Goal: Information Seeking & Learning: Learn about a topic

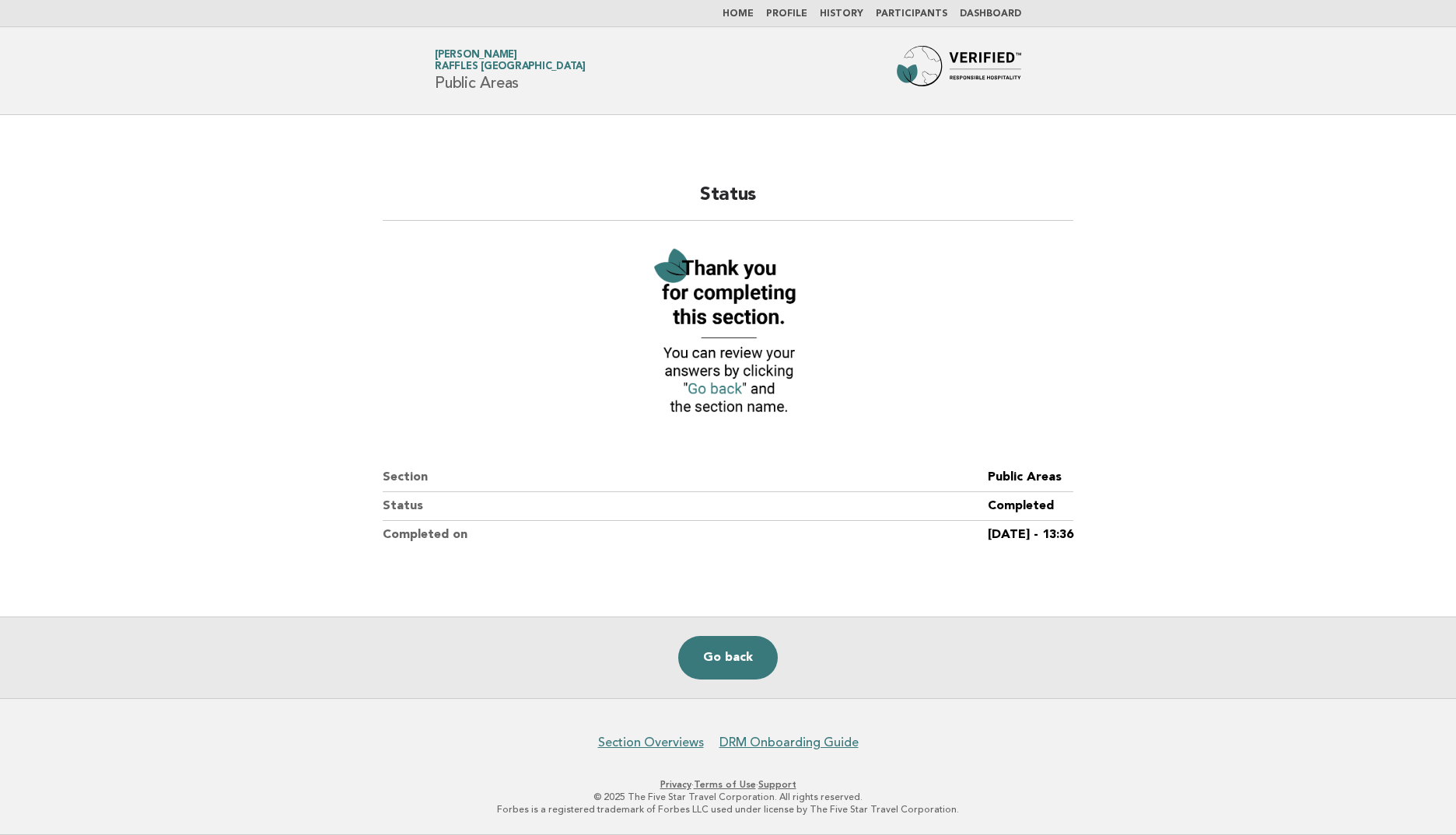
click at [951, 63] on img at bounding box center [960, 71] width 124 height 49
click at [983, 7] on nav "Home Profile History Participants Dashboard" at bounding box center [728, 14] width 1456 height 27
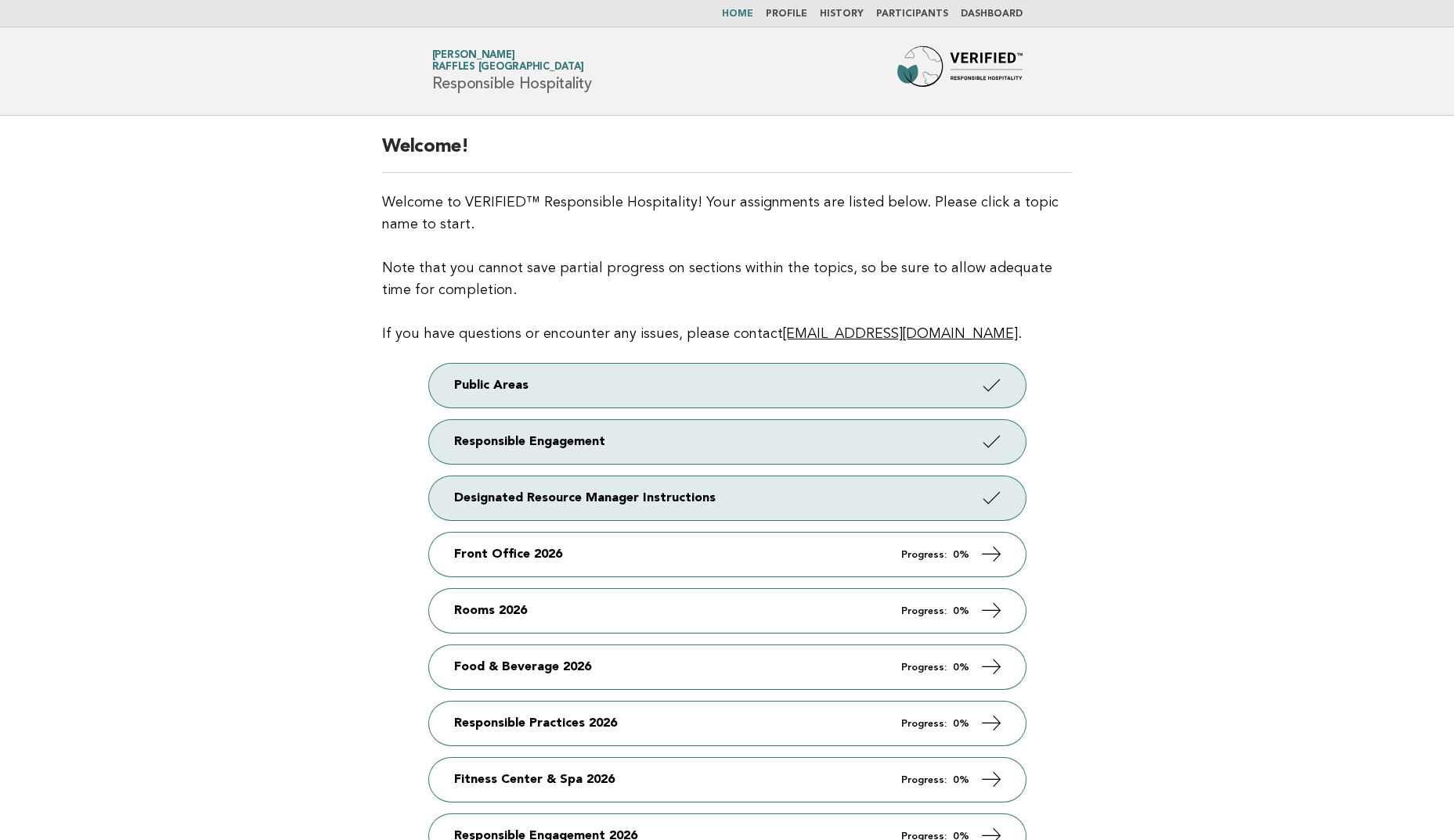
click at [996, 13] on link "Dashboard" at bounding box center [991, 14] width 62 height 10
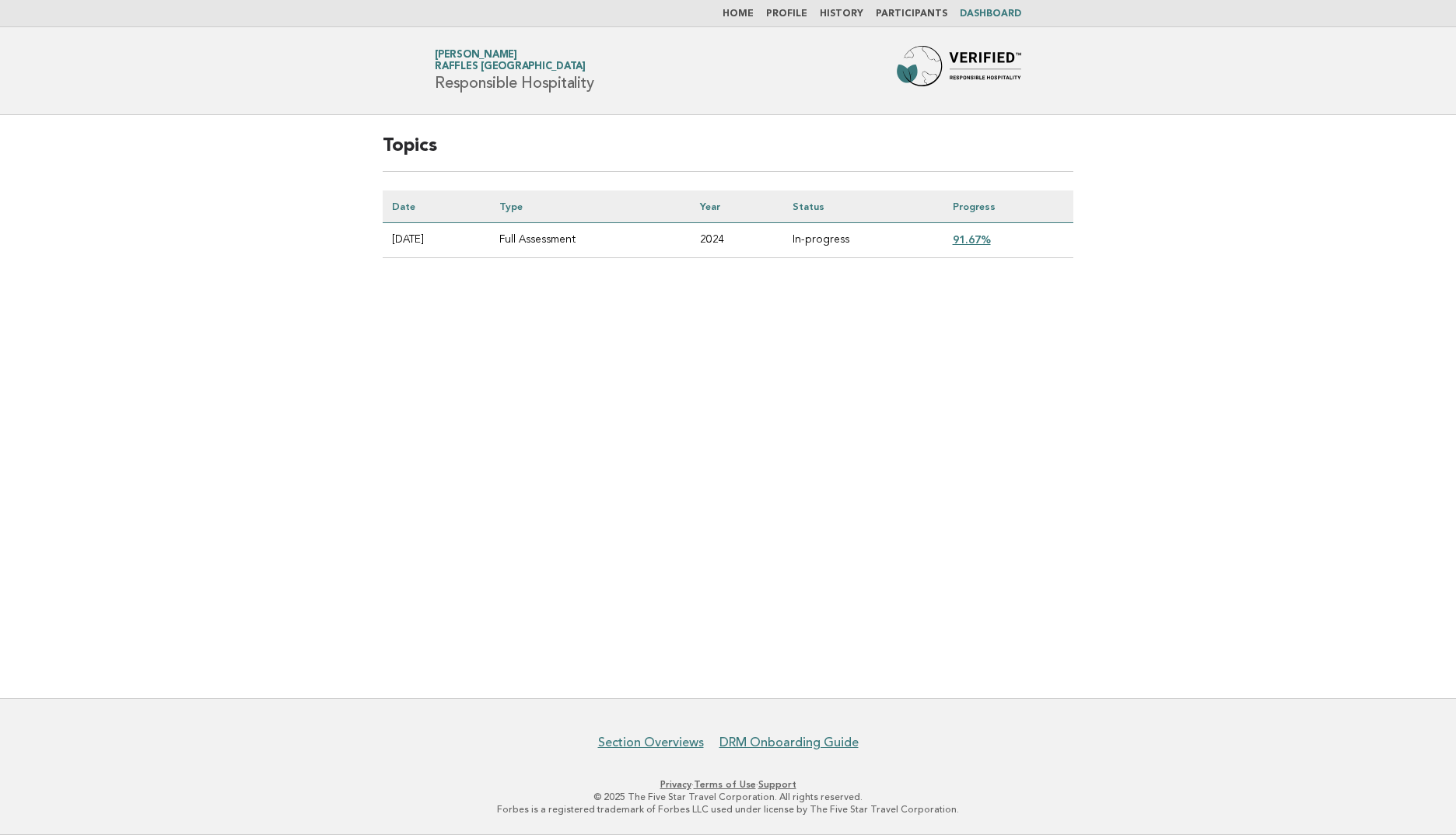
click at [981, 239] on link "91.67%" at bounding box center [972, 240] width 38 height 13
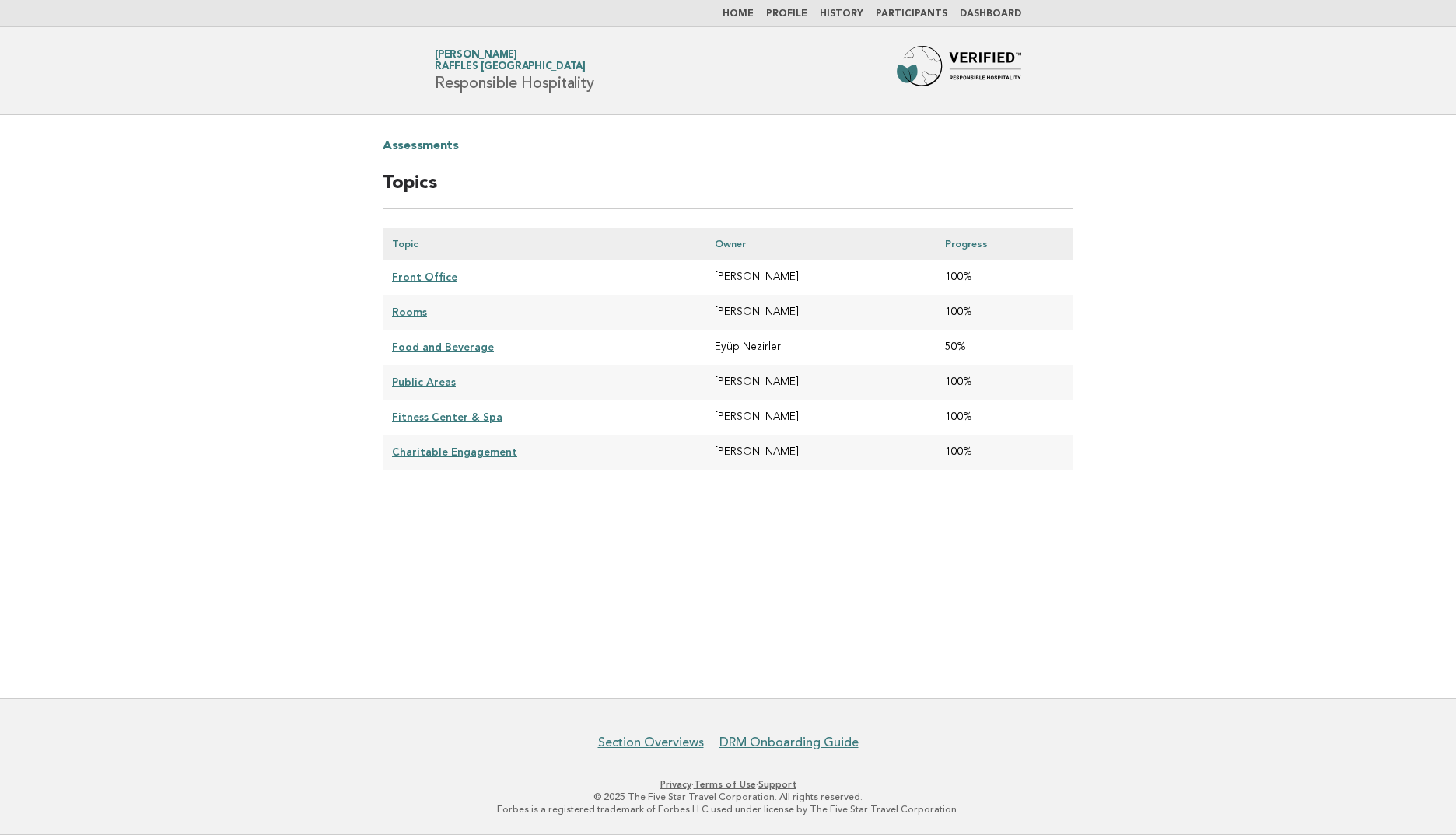
click at [410, 275] on link "Front Office" at bounding box center [425, 277] width 65 height 13
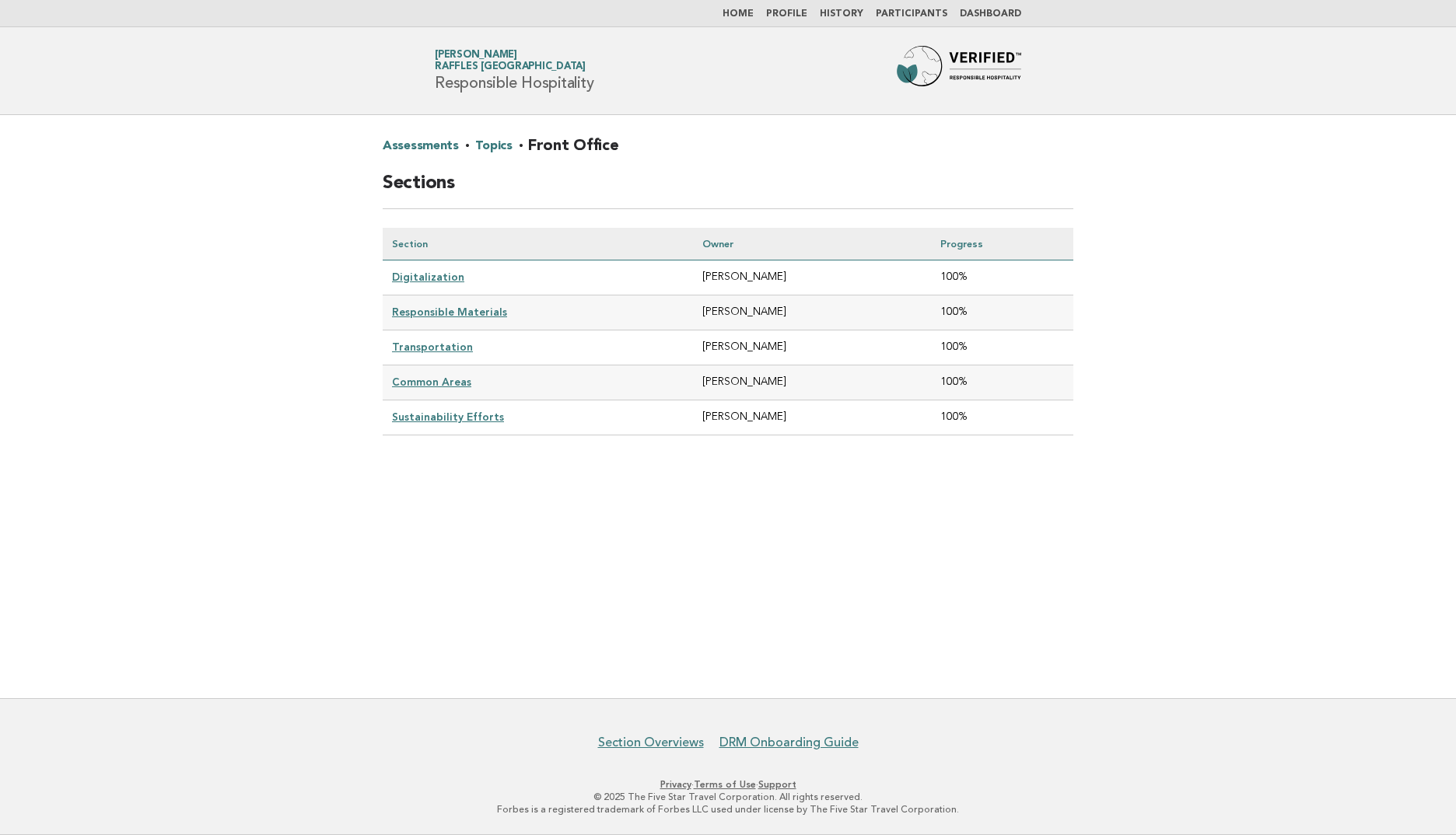
click at [423, 278] on link "Digitalization" at bounding box center [428, 277] width 73 height 13
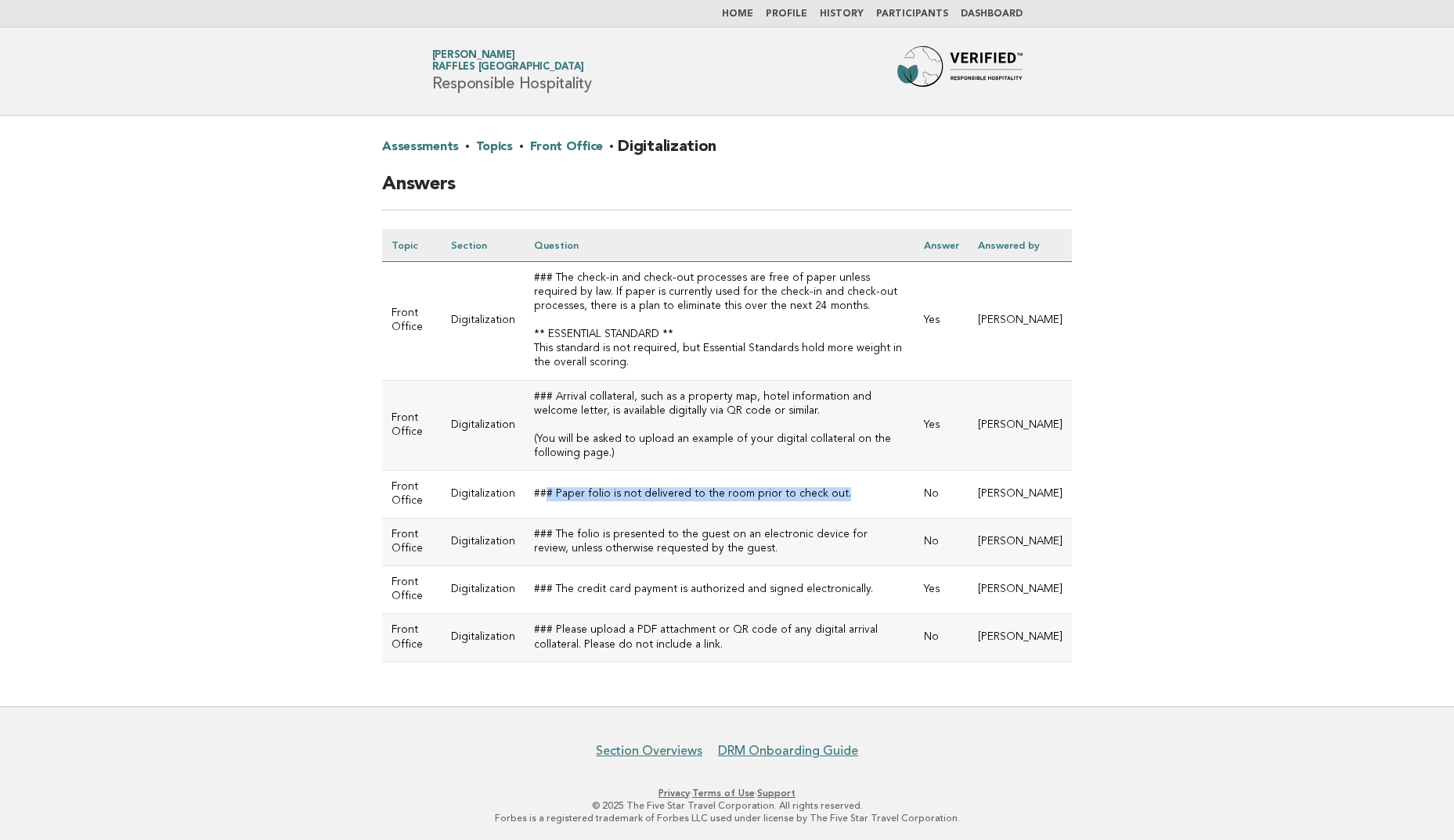
drag, startPoint x: 538, startPoint y: 502, endPoint x: 836, endPoint y: 505, distance: 298.0
click at [836, 505] on td "### Paper folio is not delivered to the room prior to check out." at bounding box center [719, 495] width 390 height 48
drag, startPoint x: 836, startPoint y: 505, endPoint x: 614, endPoint y: 544, distance: 225.4
click at [645, 542] on td "### The folio is presented to the guest on an electronic device for review, unl…" at bounding box center [719, 543] width 390 height 48
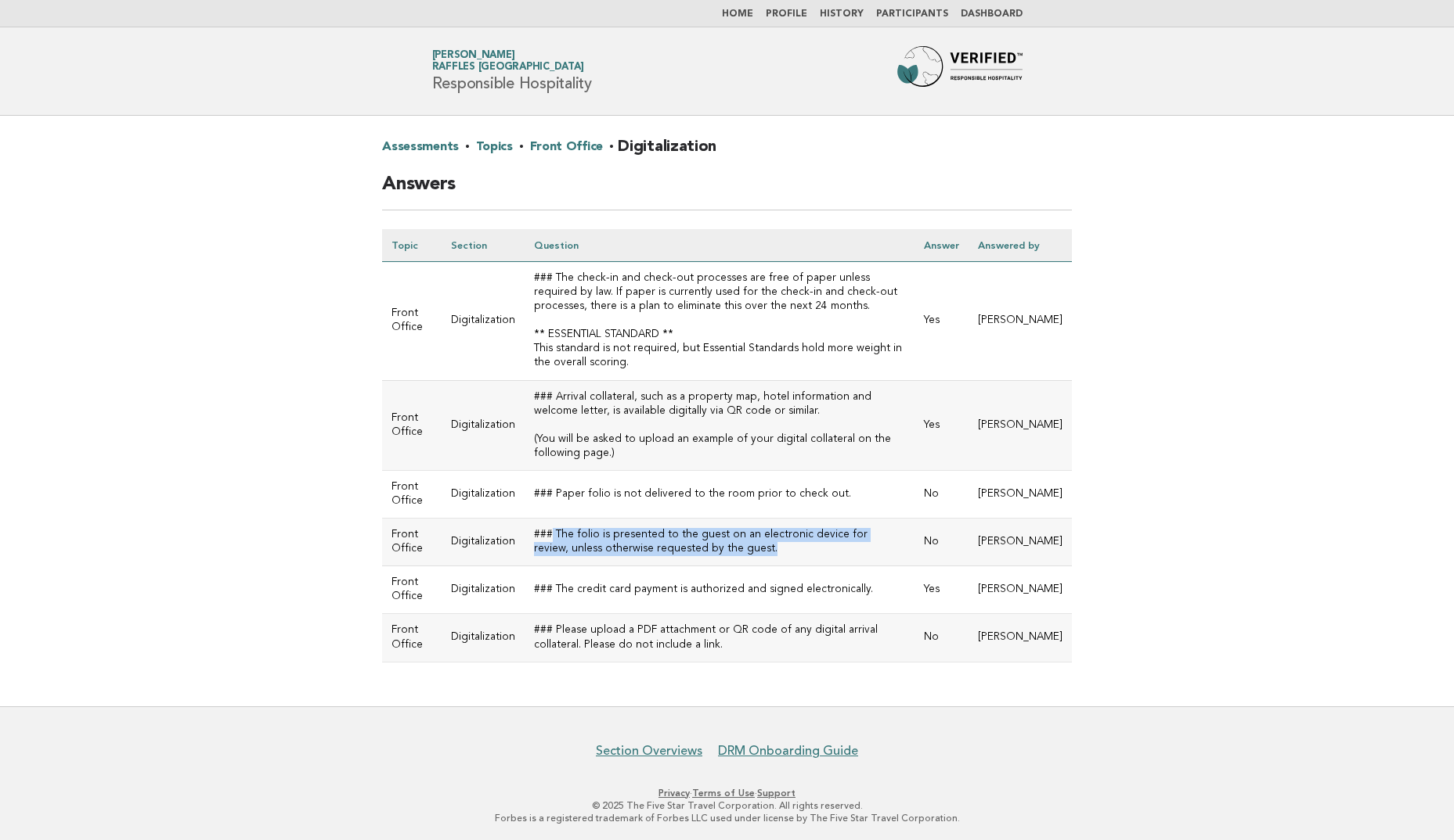
drag, startPoint x: 547, startPoint y: 544, endPoint x: 695, endPoint y: 564, distance: 149.3
click at [695, 564] on td "### The folio is presented to the guest on an electronic device for review, unl…" at bounding box center [719, 543] width 390 height 48
drag, startPoint x: 695, startPoint y: 564, endPoint x: 720, endPoint y: 575, distance: 27.3
click at [720, 567] on td "### The folio is presented to the guest on an electronic device for review, unl…" at bounding box center [719, 543] width 390 height 48
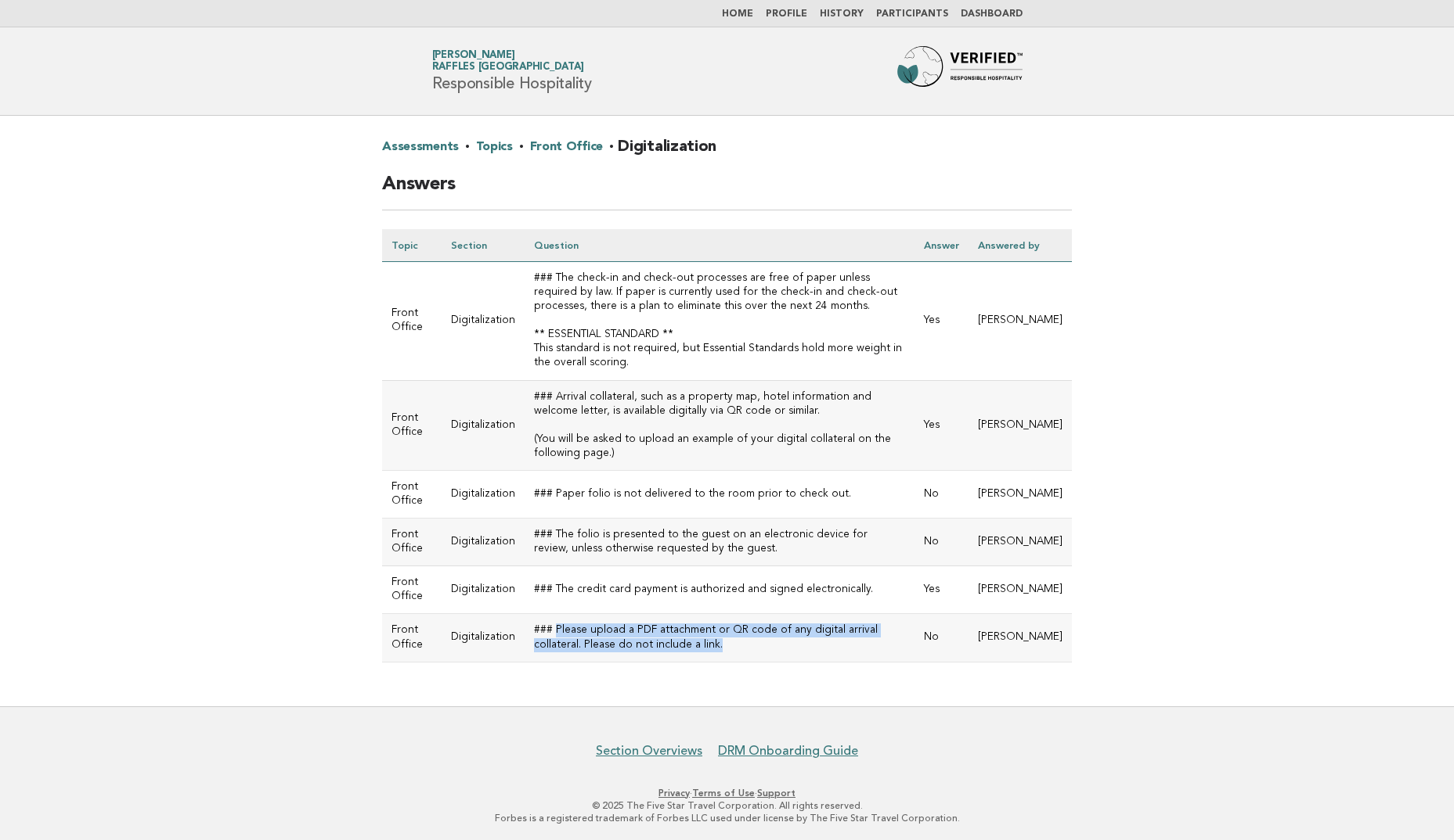
drag, startPoint x: 550, startPoint y: 639, endPoint x: 642, endPoint y: 663, distance: 95.1
click at [642, 662] on td "### Please upload a PDF attachment or QR code of any digital arrival collateral…" at bounding box center [719, 638] width 390 height 48
drag, startPoint x: 642, startPoint y: 663, endPoint x: 603, endPoint y: 689, distance: 46.9
click at [603, 689] on div "Assessments · Topics · Front Office · Digitalization Answers Topic Section Ques…" at bounding box center [727, 410] width 727 height 591
drag, startPoint x: 549, startPoint y: 642, endPoint x: 906, endPoint y: 645, distance: 357.0
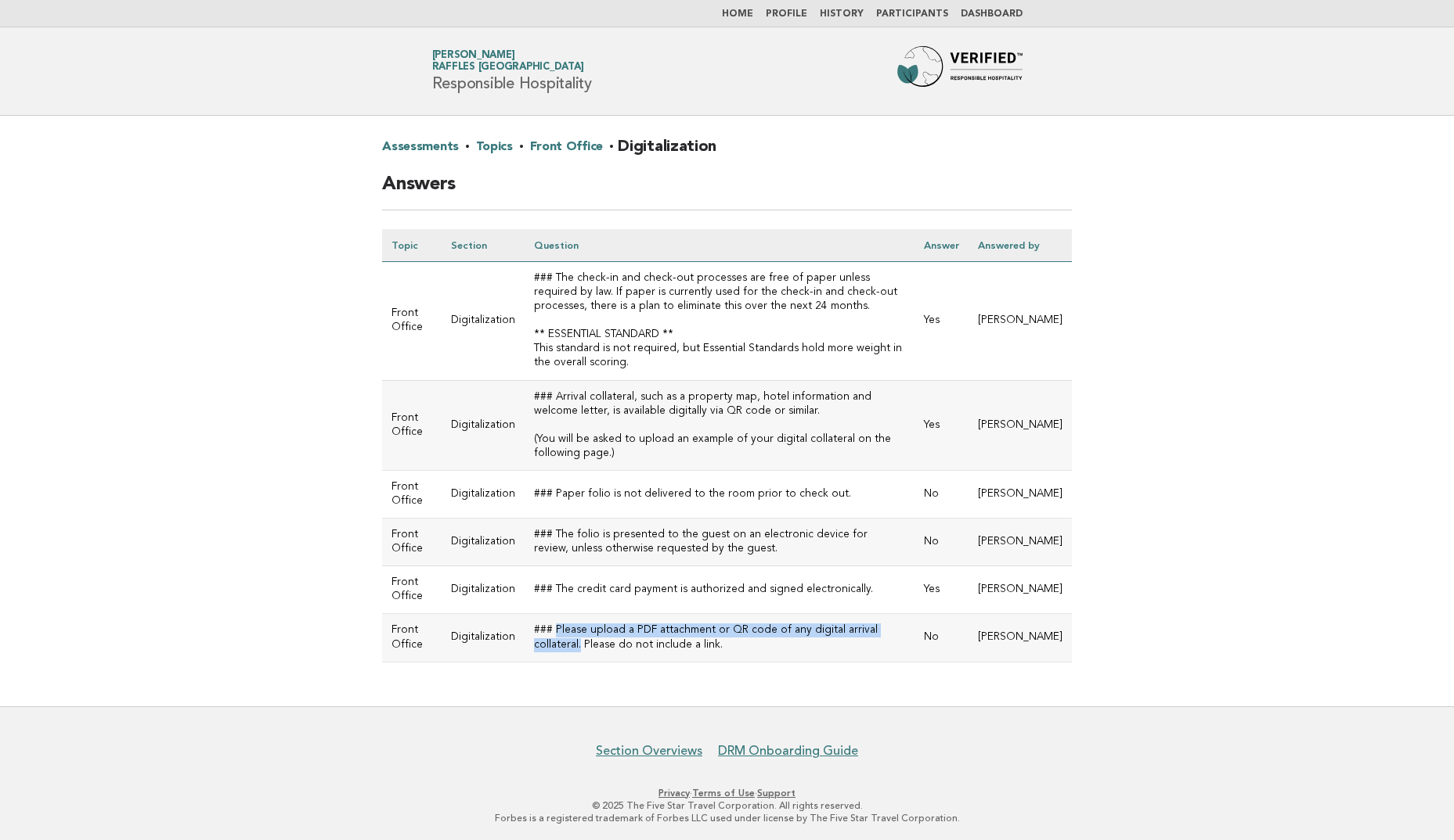
click at [906, 645] on td "### Please upload a PDF attachment or QR code of any digital arrival collateral…" at bounding box center [719, 638] width 390 height 48
drag, startPoint x: 906, startPoint y: 645, endPoint x: 808, endPoint y: 668, distance: 100.7
click at [808, 662] on td "### Please upload a PDF attachment or QR code of any digital arrival collateral…" at bounding box center [719, 638] width 390 height 48
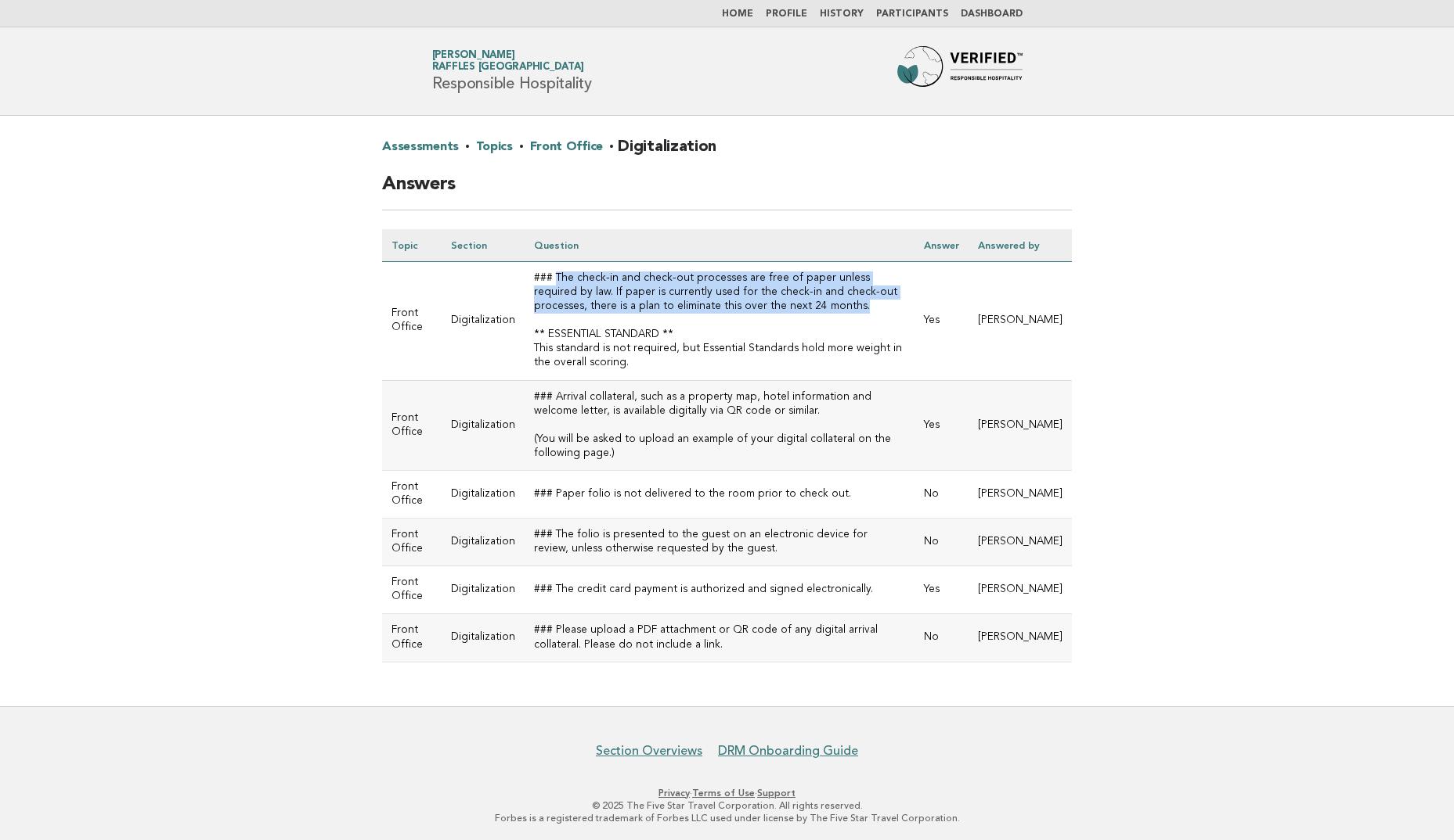
drag, startPoint x: 549, startPoint y: 285, endPoint x: 735, endPoint y: 317, distance: 188.7
click at [735, 317] on td "### The check-in and check-out processes are free of paper unless required by l…" at bounding box center [719, 321] width 390 height 119
click at [969, 337] on td "Yes" at bounding box center [941, 321] width 54 height 119
click at [969, 334] on td "Yes" at bounding box center [941, 321] width 54 height 119
click at [623, 373] on td "### The check-in and check-out processes are free of paper unless required by l…" at bounding box center [719, 321] width 390 height 119
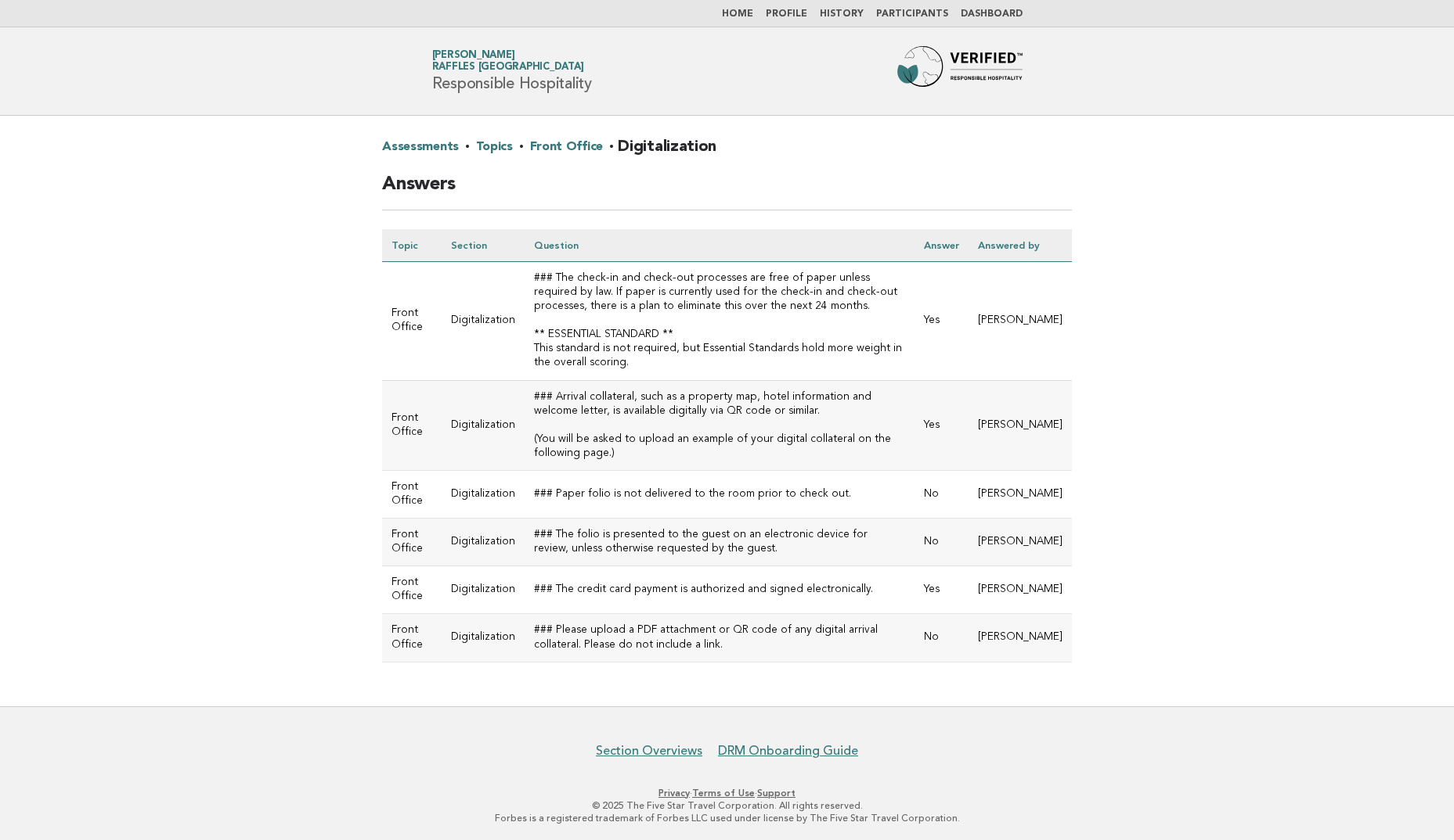
click at [518, 361] on tr "Front Office Digitalization ### The check-in and check-out processes are free o…" at bounding box center [727, 321] width 690 height 119
drag, startPoint x: 518, startPoint y: 361, endPoint x: 604, endPoint y: 373, distance: 86.8
click at [604, 373] on td "### The check-in and check-out processes are free of paper unless required by l…" at bounding box center [719, 321] width 390 height 119
click at [571, 146] on link "Front Office" at bounding box center [566, 147] width 73 height 25
click at [488, 146] on link "Topics" at bounding box center [495, 147] width 37 height 25
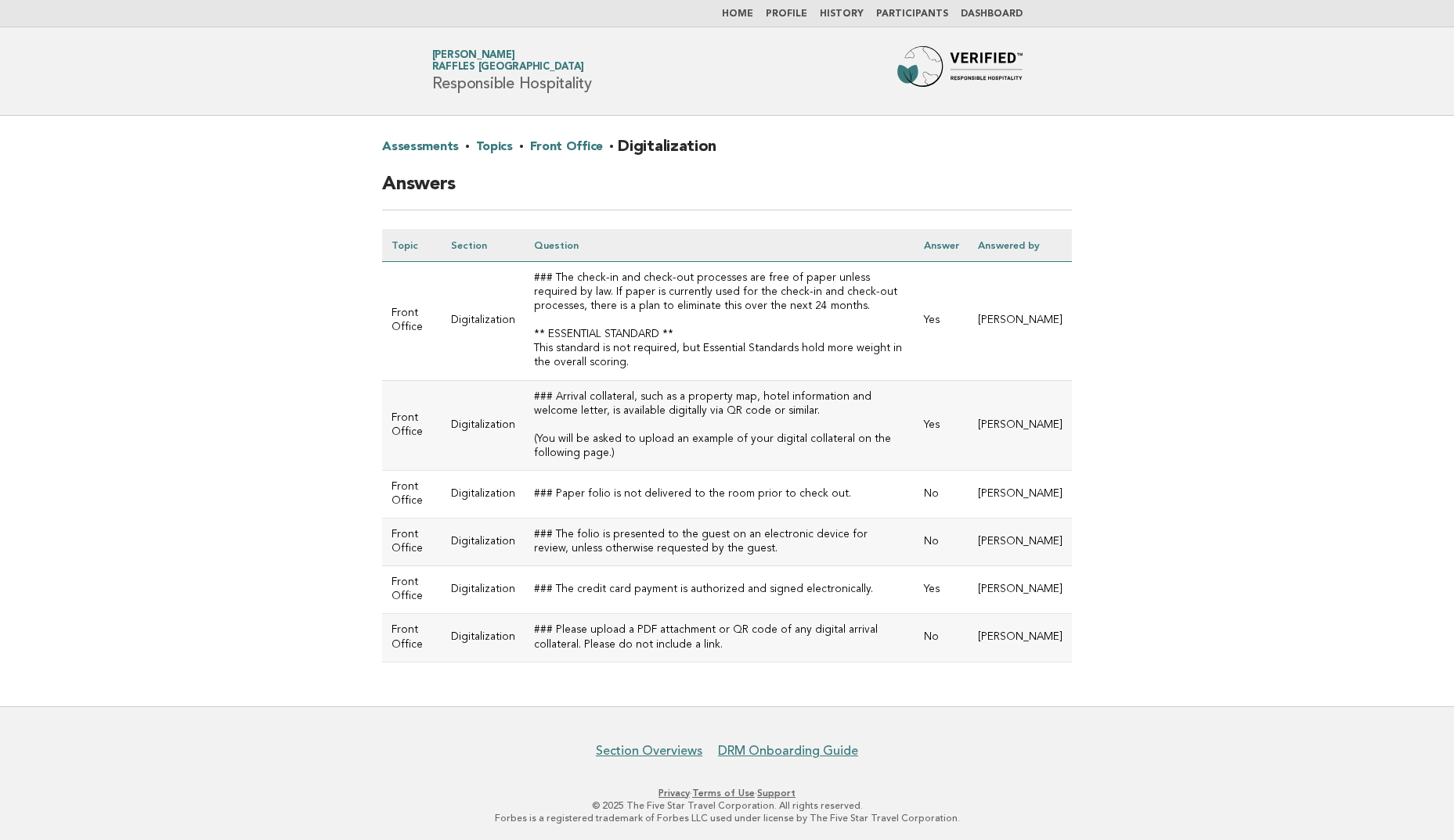
click at [417, 148] on link "Assessments" at bounding box center [420, 147] width 77 height 25
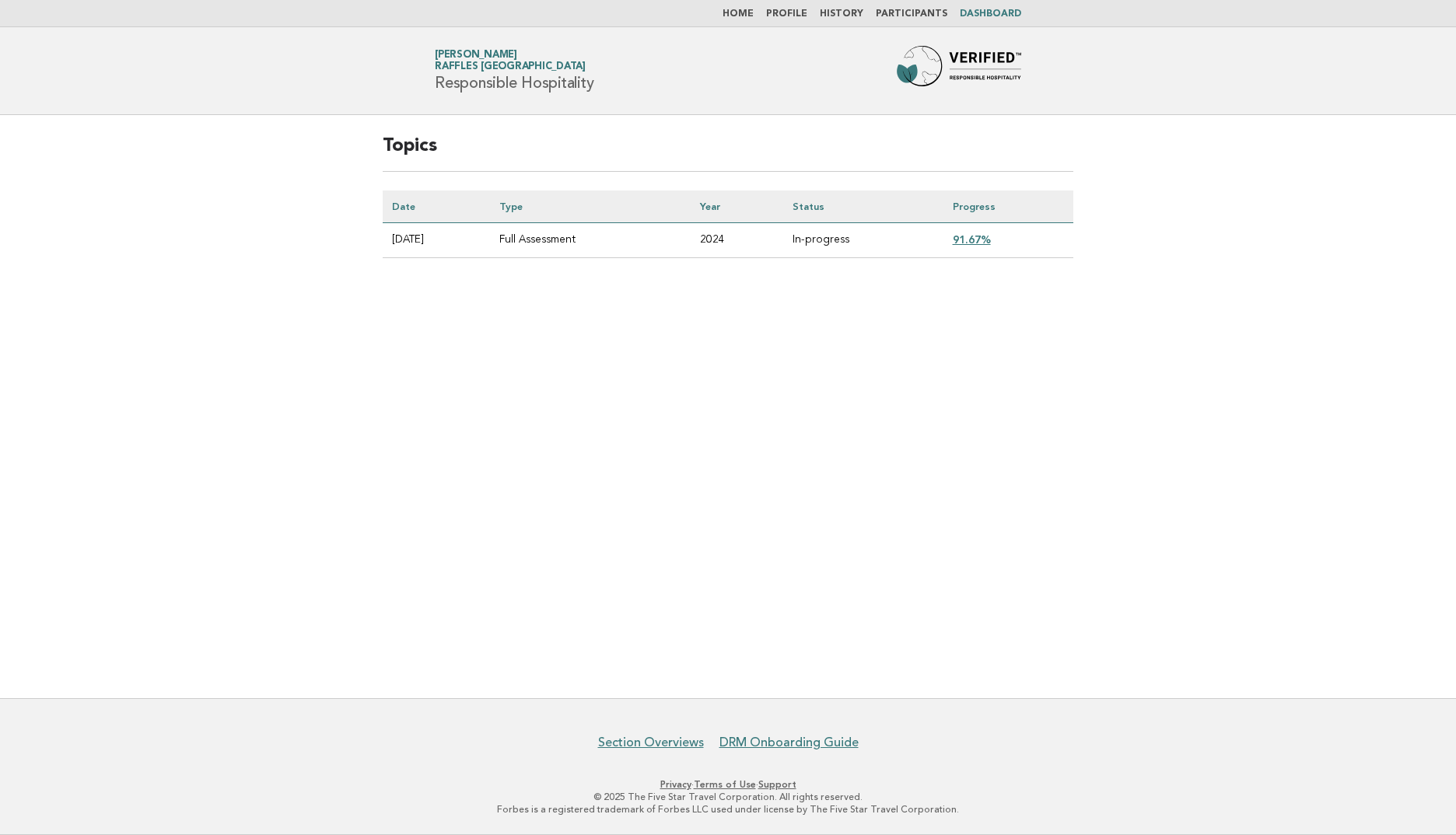
click at [987, 245] on link "91.67%" at bounding box center [972, 240] width 38 height 13
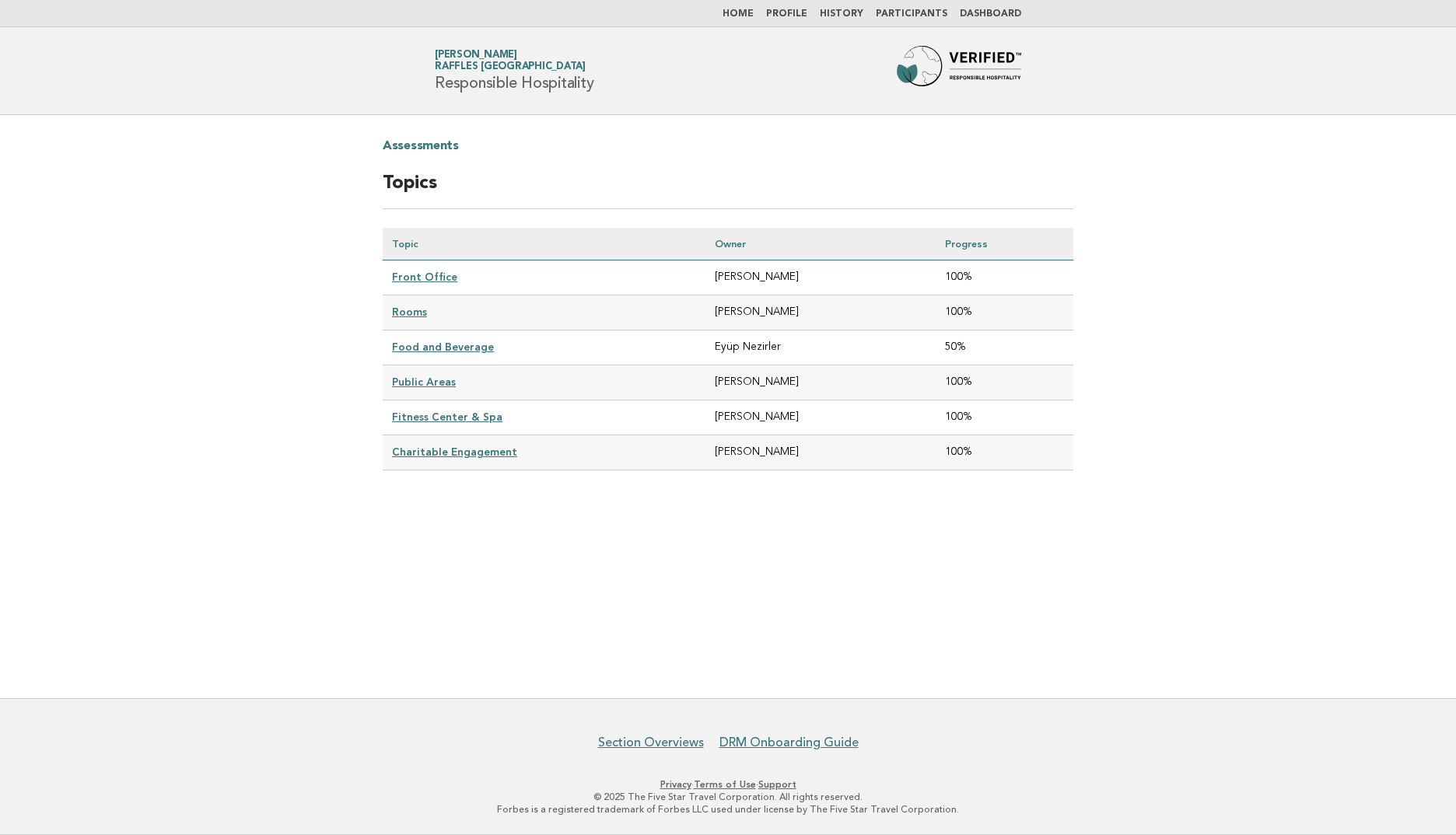
click at [407, 347] on link "Food and Beverage" at bounding box center [443, 347] width 102 height 13
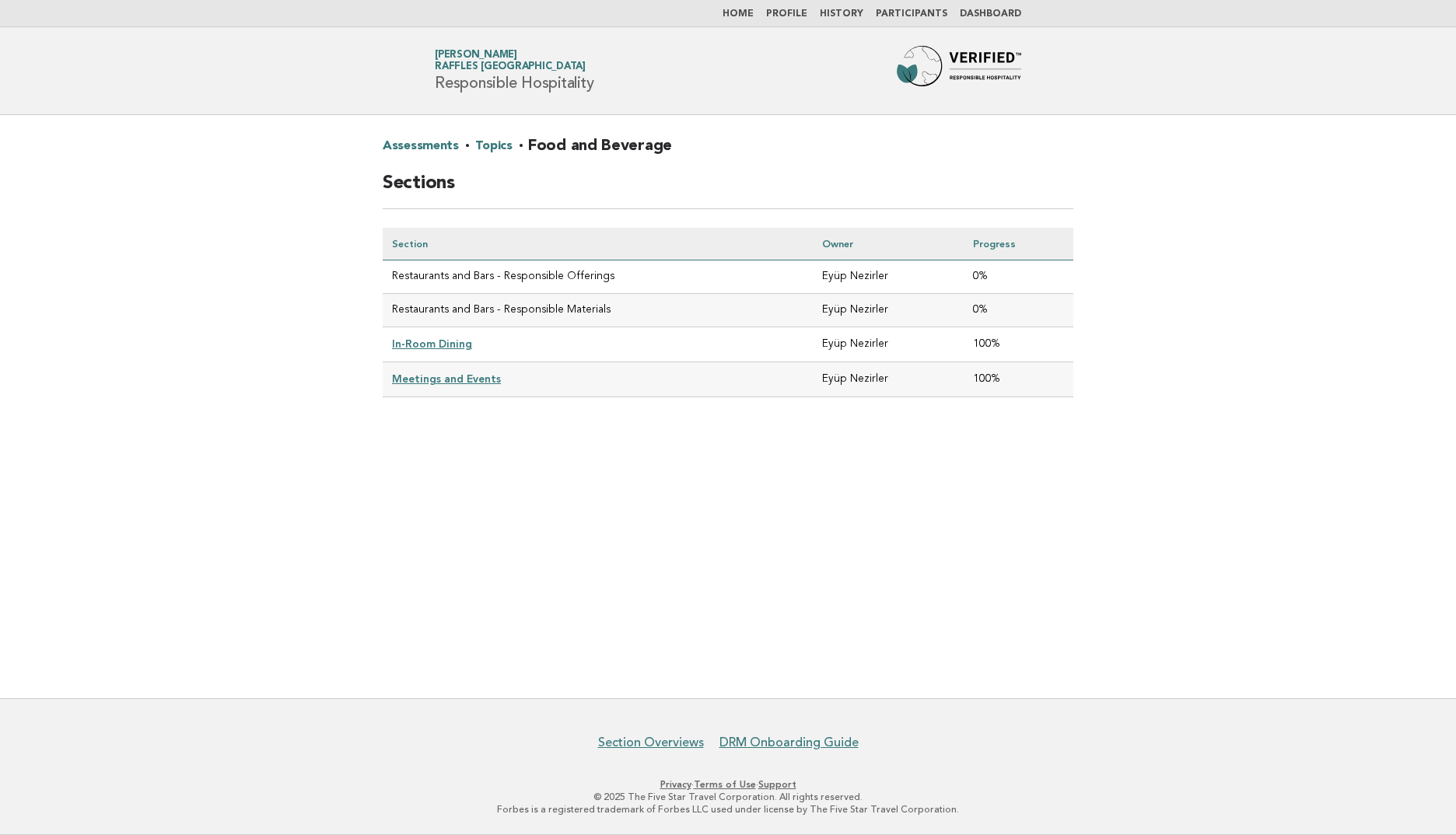
drag, startPoint x: 388, startPoint y: 308, endPoint x: 611, endPoint y: 311, distance: 223.0
click at [611, 311] on td "Restaurants and Bars - Responsible Materials" at bounding box center [598, 311] width 430 height 33
drag, startPoint x: 611, startPoint y: 311, endPoint x: 571, endPoint y: 398, distance: 95.8
click at [584, 414] on div "Assessments · Topics · Food and Beverage Sections Section Owner Progress Restau…" at bounding box center [728, 277] width 728 height 326
drag, startPoint x: 390, startPoint y: 274, endPoint x: 629, endPoint y: 284, distance: 239.2
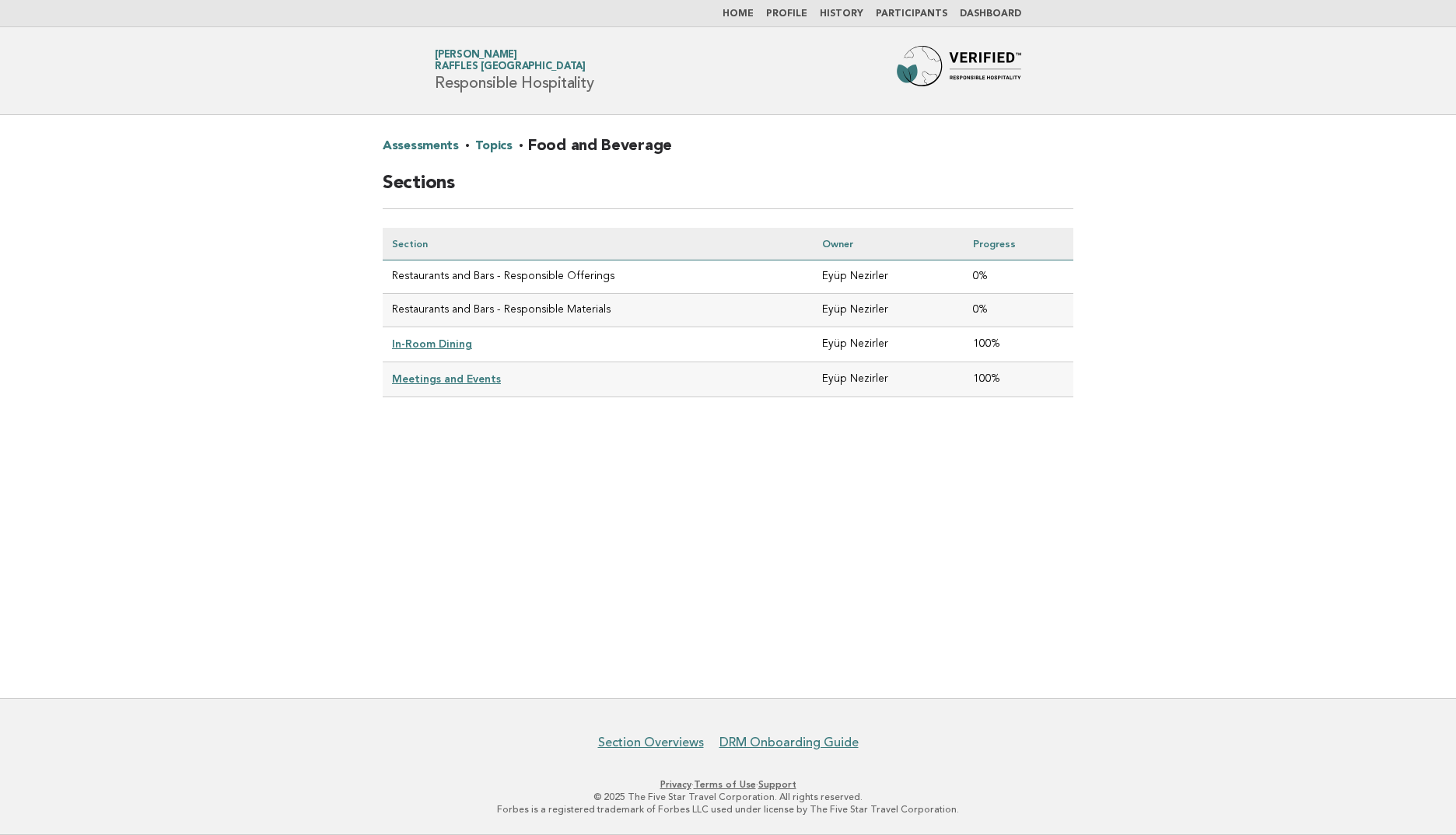
click at [629, 284] on td "Restaurants and Bars - Responsible Offerings" at bounding box center [598, 277] width 430 height 33
drag, startPoint x: 629, startPoint y: 284, endPoint x: 604, endPoint y: 409, distance: 127.5
click at [604, 409] on div "Assessments · Topics · Food and Beverage Sections Section Owner Progress Restau…" at bounding box center [728, 277] width 728 height 326
